Goal: Information Seeking & Learning: Learn about a topic

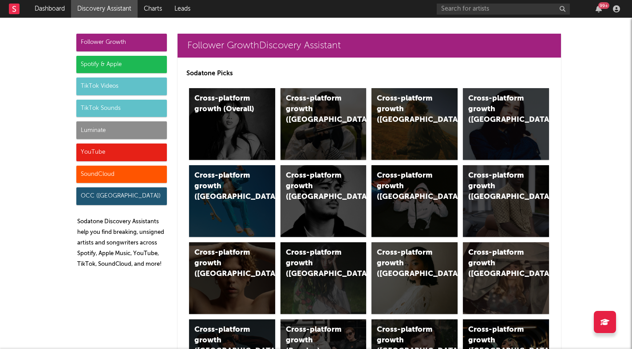
click at [120, 68] on div "Spotify & Apple" at bounding box center [121, 65] width 90 height 18
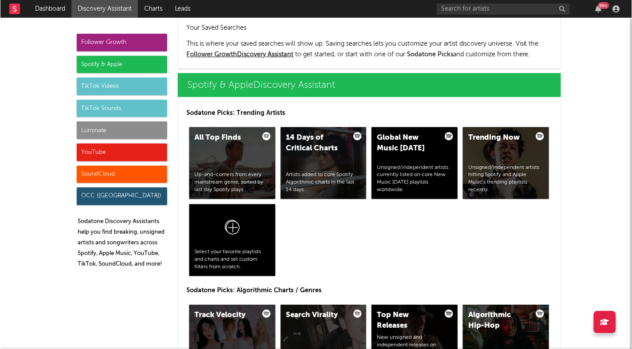
scroll to position [887, 0]
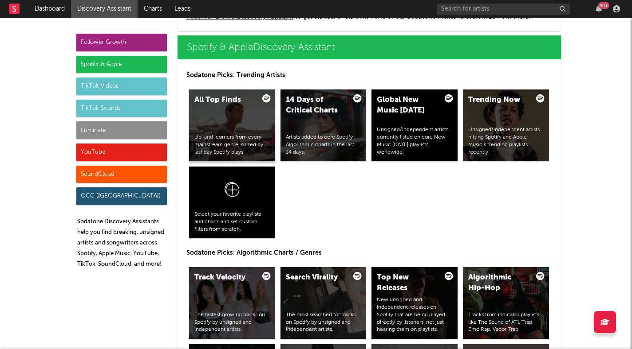
click at [238, 110] on div "All Top Finds Up-and-comers from every mainstream genre, sorted by last day Spo…" at bounding box center [232, 126] width 86 height 72
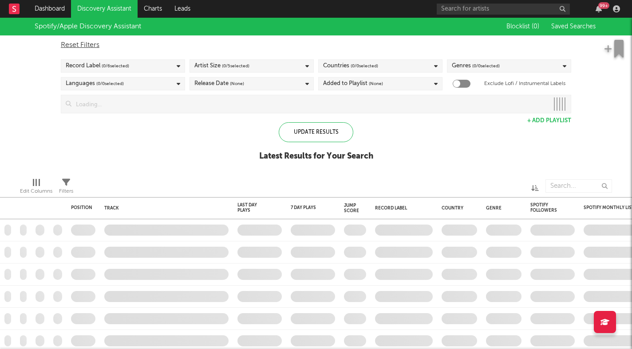
checkbox input "true"
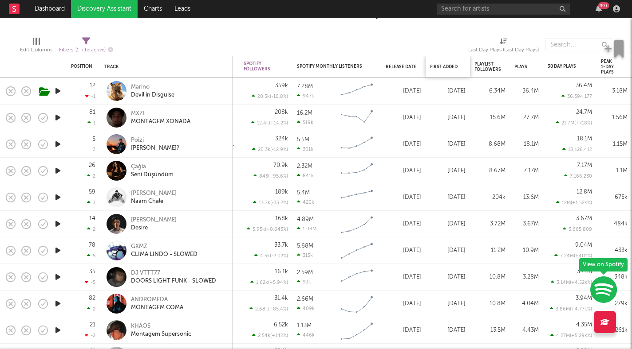
click at [440, 75] on div "First Added" at bounding box center [447, 67] width 35 height 19
click at [399, 65] on div "Release Date" at bounding box center [400, 66] width 31 height 5
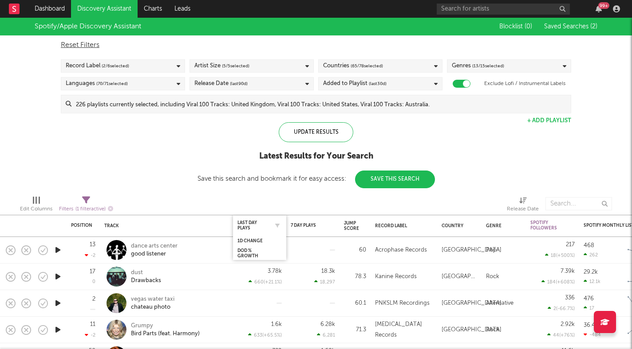
click at [245, 232] on div "Last Day Plays" at bounding box center [259, 225] width 44 height 17
click at [251, 249] on div "DoD % Growth" at bounding box center [252, 253] width 31 height 11
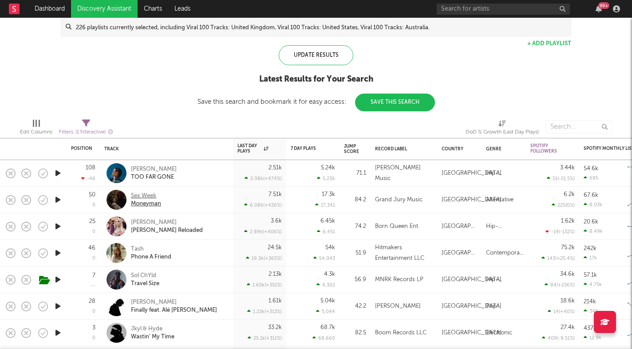
click at [142, 194] on div "Sex Week" at bounding box center [146, 196] width 30 height 8
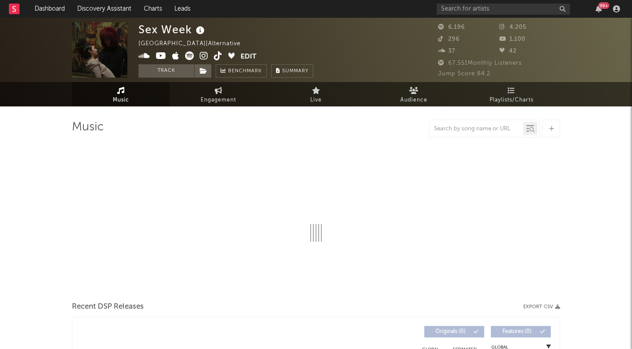
click at [165, 55] on icon at bounding box center [161, 55] width 11 height 9
select select "6m"
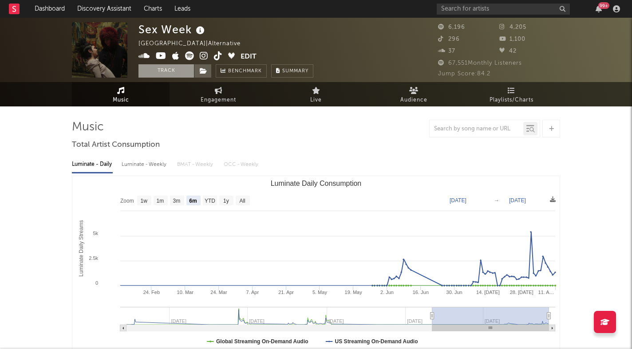
click at [161, 69] on button "Track" at bounding box center [165, 70] width 55 height 13
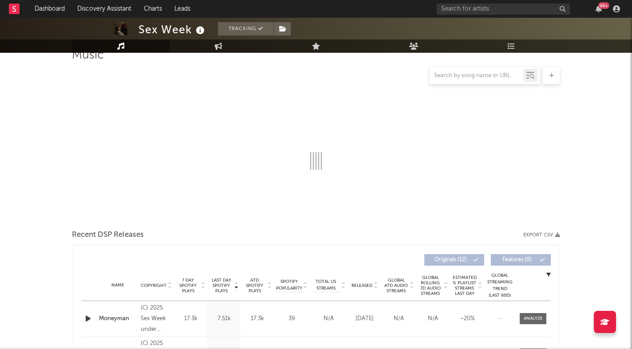
select select "6m"
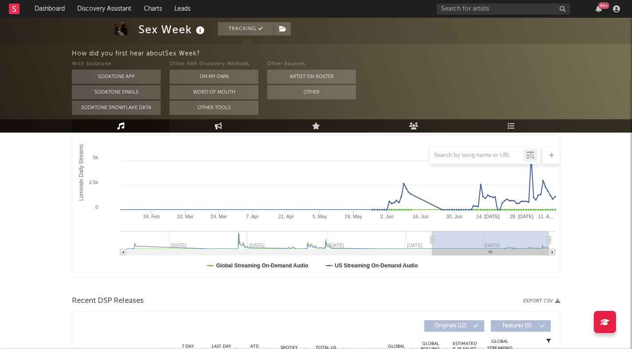
scroll to position [156, 0]
click at [213, 73] on button "On My Own" at bounding box center [213, 77] width 89 height 14
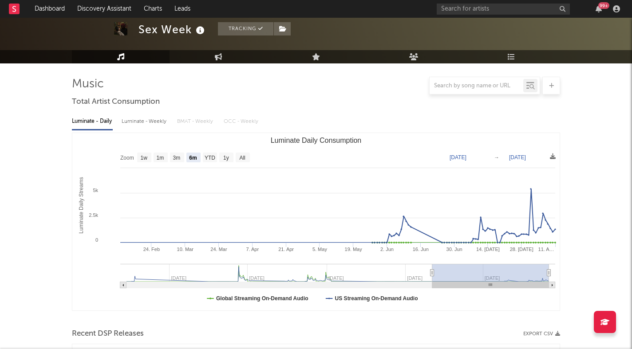
scroll to position [0, 0]
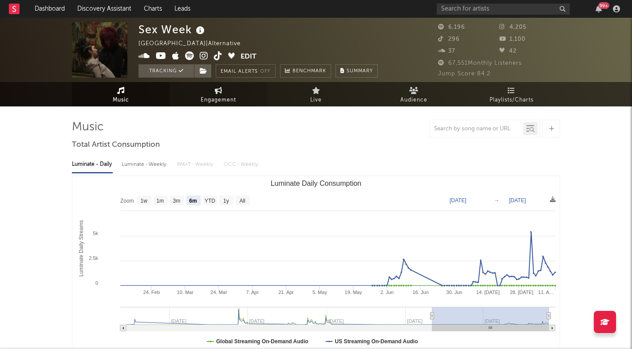
click at [204, 90] on link "Engagement" at bounding box center [218, 94] width 98 height 24
select select "1w"
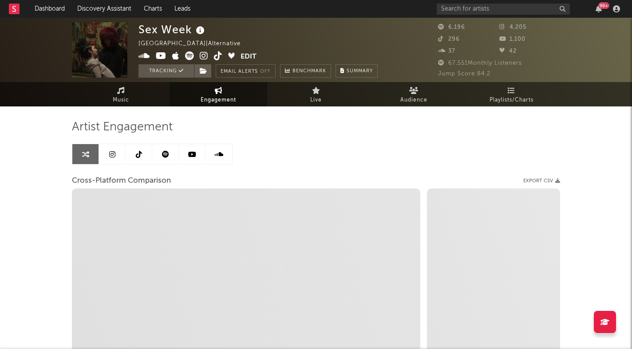
click at [110, 154] on icon at bounding box center [112, 154] width 6 height 7
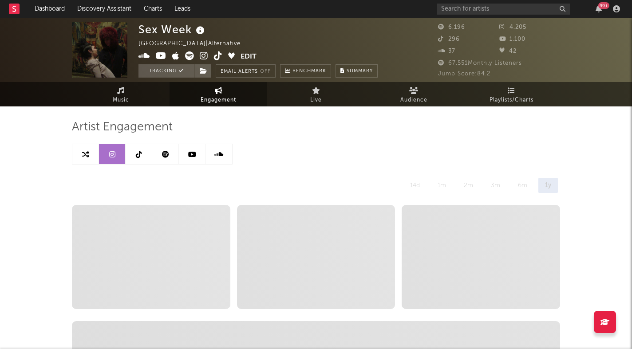
select select "6m"
